Goal: Task Accomplishment & Management: Complete application form

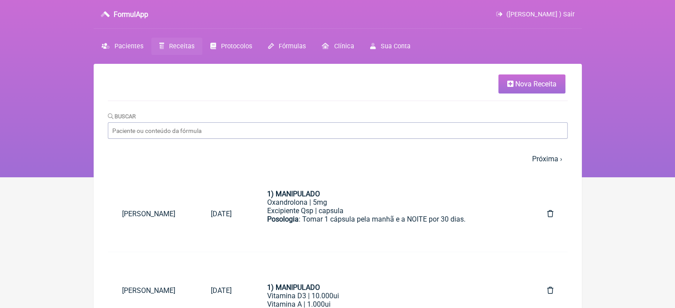
click at [502, 82] on link "Nova Receita" at bounding box center [531, 84] width 67 height 19
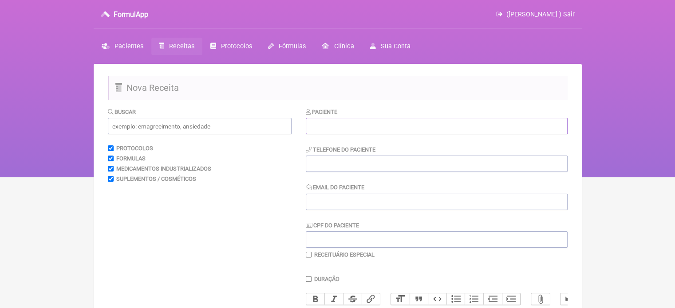
click at [412, 131] on input "text" at bounding box center [437, 126] width 262 height 16
paste input "[PERSON_NAME]"
type input "[PERSON_NAME]"
click at [379, 162] on input "tel" at bounding box center [437, 164] width 262 height 16
type input "21972367410"
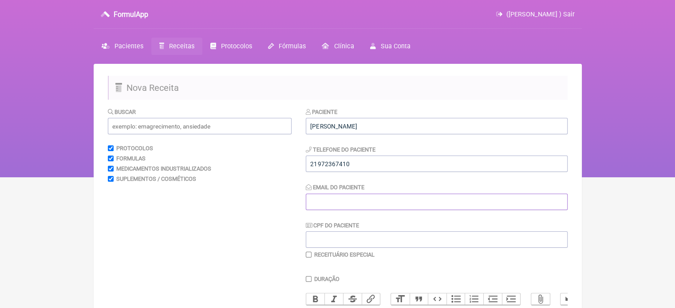
click at [385, 202] on input "Email do Paciente" at bounding box center [437, 202] width 262 height 16
type input "X@X"
click at [192, 127] on input "text" at bounding box center [200, 126] width 184 height 16
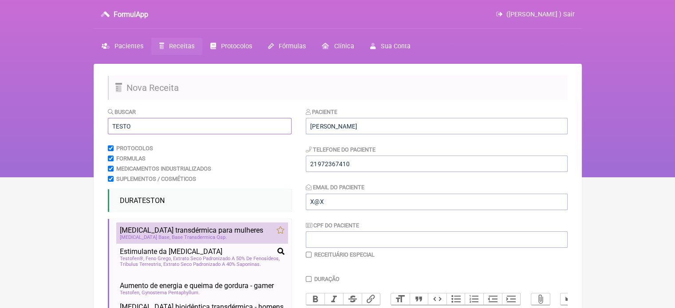
type input "TESTO"
click at [181, 231] on span "Testosterona transdérmica para mulheres" at bounding box center [191, 230] width 143 height 8
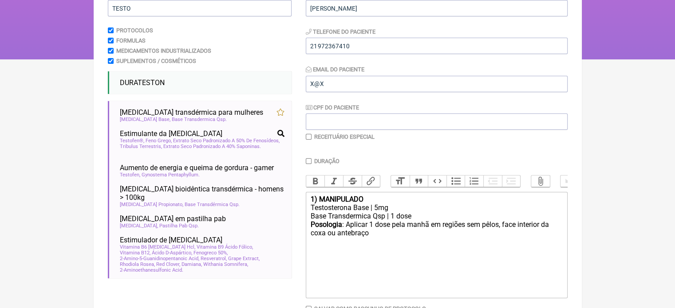
scroll to position [133, 0]
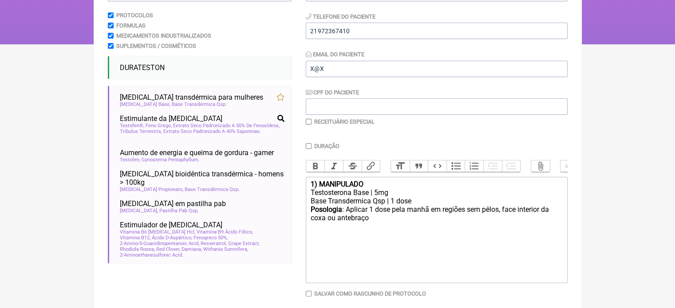
click at [308, 123] on input "checkbox" at bounding box center [309, 122] width 6 height 6
checkbox input "true"
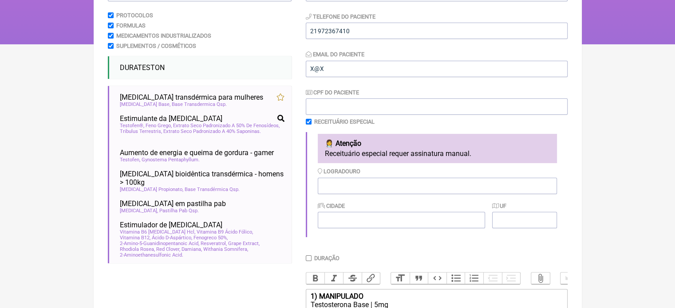
click at [308, 259] on input "Duração" at bounding box center [309, 259] width 6 height 6
checkbox input "true"
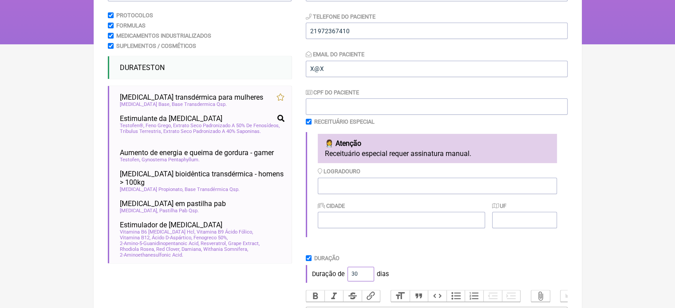
drag, startPoint x: 359, startPoint y: 276, endPoint x: 340, endPoint y: 276, distance: 19.1
click at [340, 276] on div "Duração de 30 dias" at bounding box center [437, 274] width 262 height 18
type input "60"
click at [411, 267] on div "Duração de 60 dias" at bounding box center [437, 274] width 262 height 18
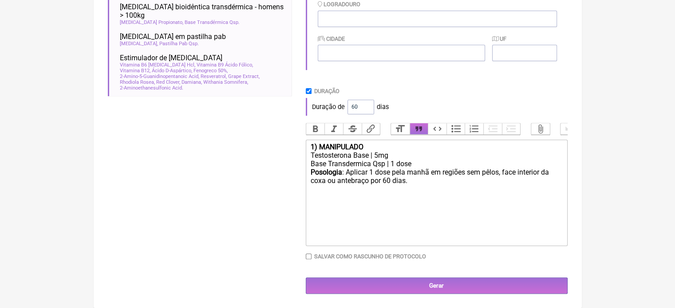
scroll to position [309, 0]
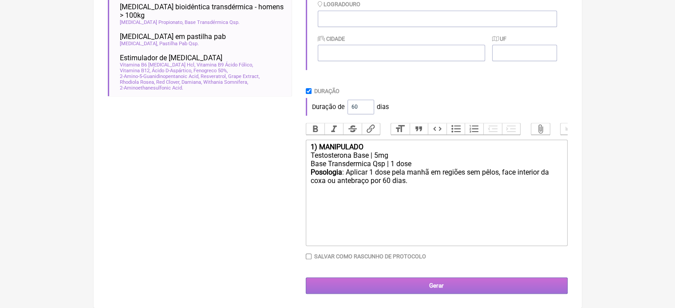
click at [418, 287] on input "Gerar" at bounding box center [437, 286] width 262 height 16
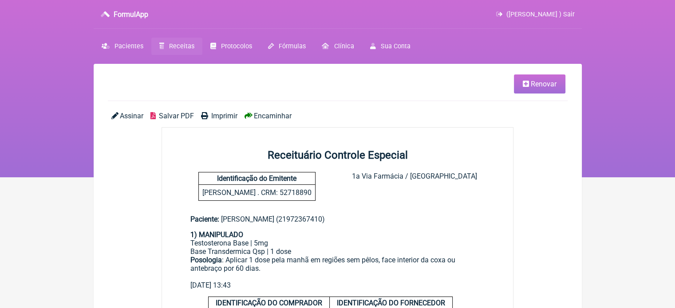
click at [219, 115] on span "Imprimir" at bounding box center [224, 116] width 26 height 8
